Goal: Transaction & Acquisition: Purchase product/service

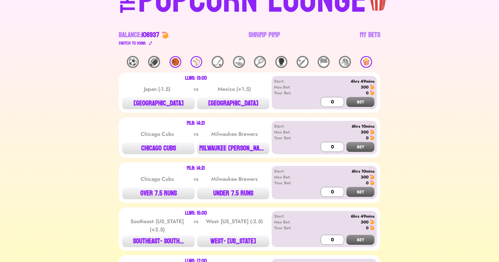
scroll to position [24, 0]
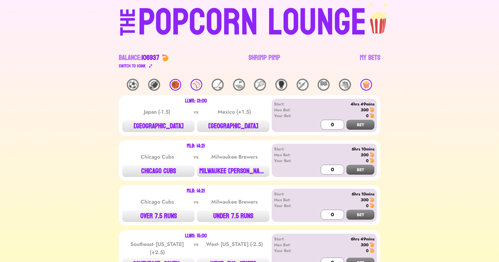
click at [195, 82] on div "⚾️" at bounding box center [197, 85] width 12 height 12
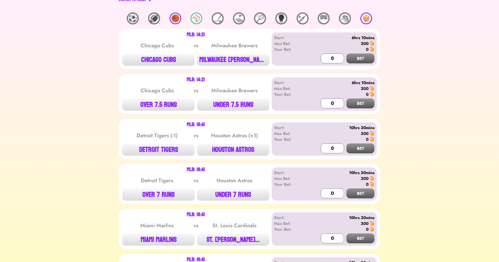
scroll to position [92, 0]
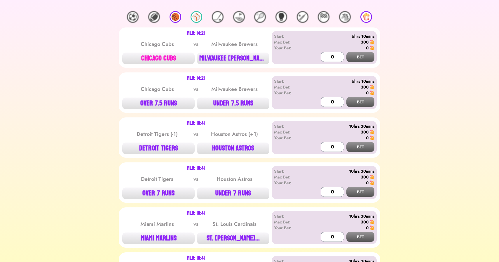
click at [154, 59] on button "CHICAGO CUBS" at bounding box center [158, 59] width 72 height 12
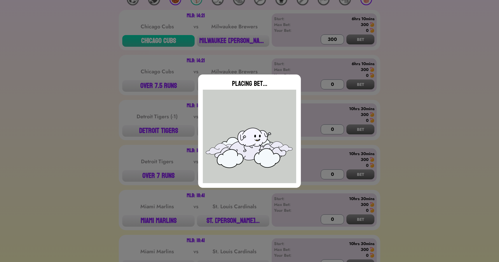
type input "0"
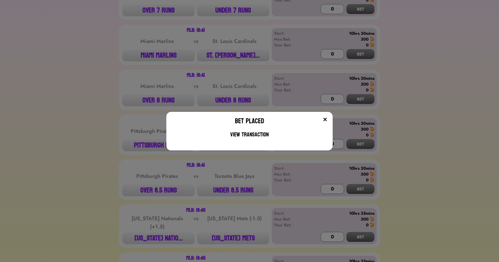
scroll to position [278, 0]
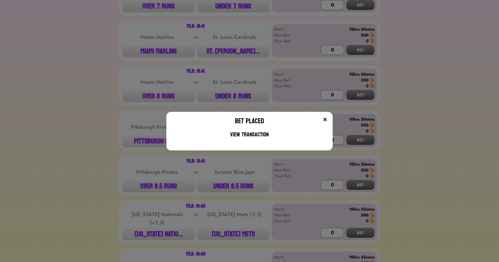
click at [122, 118] on div "Bet Placed View Transaction" at bounding box center [249, 131] width 499 height 262
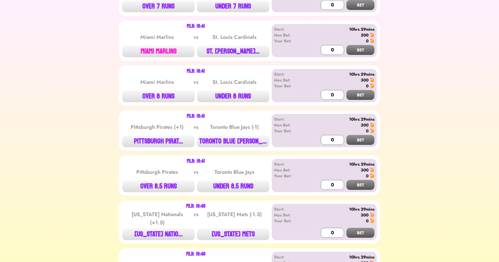
click at [163, 48] on button "MIAMI MARLINS" at bounding box center [158, 52] width 72 height 12
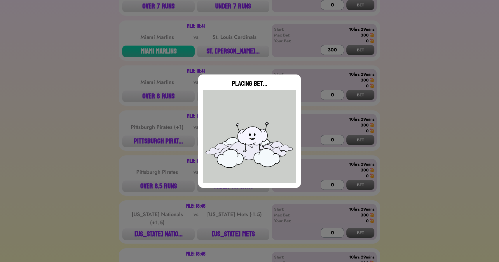
type input "0"
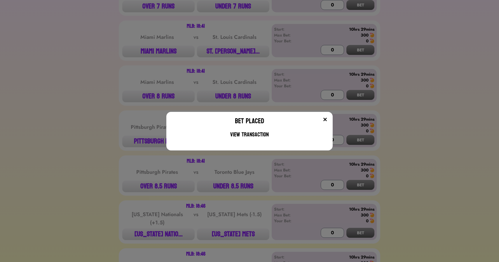
click at [115, 99] on div "Bet Placed View Transaction" at bounding box center [249, 131] width 499 height 262
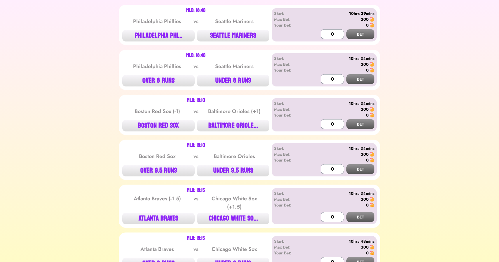
scroll to position [567, 0]
click at [159, 35] on button "PHILADELPHIA PHI..." at bounding box center [158, 35] width 72 height 12
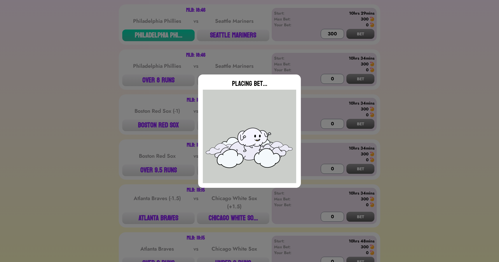
type input "0"
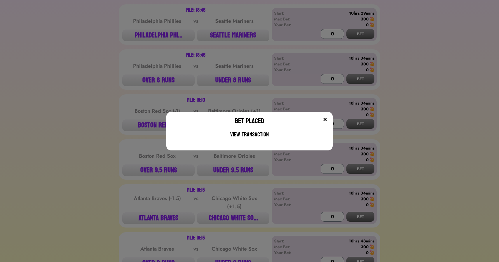
click at [123, 119] on div "Bet Placed View Transaction" at bounding box center [249, 131] width 499 height 262
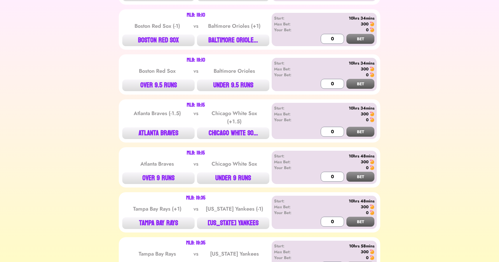
scroll to position [742, 0]
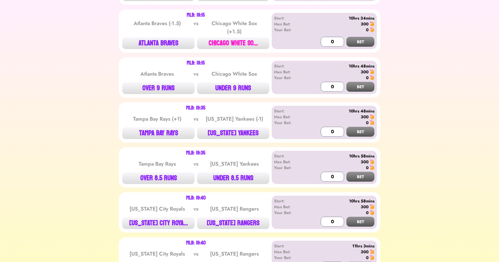
click at [216, 39] on button "CHICAGO WHITE SO..." at bounding box center [233, 43] width 72 height 12
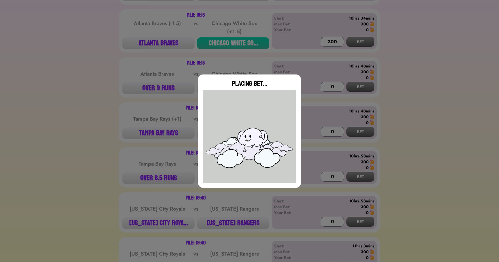
type input "0"
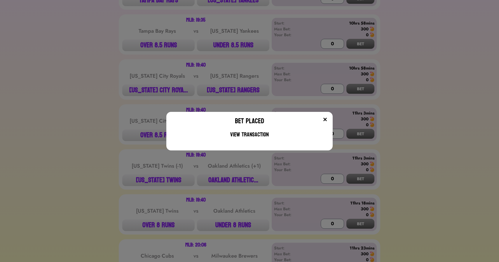
click at [61, 159] on div "Bet Placed View Transaction" at bounding box center [249, 131] width 499 height 262
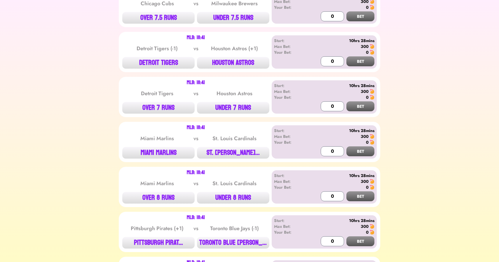
scroll to position [0, 0]
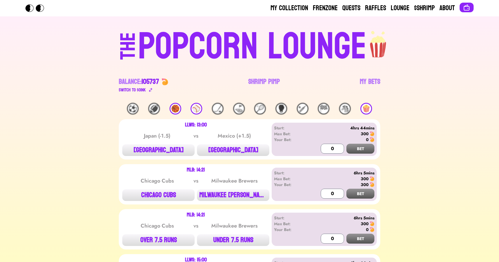
click at [425, 67] on div "THE POPCORN LOUNGE Balance: 105737 Switch to $ OINK Shrimp Pimp My Bets" at bounding box center [250, 59] width 374 height 86
